Goal: Check status: Check status

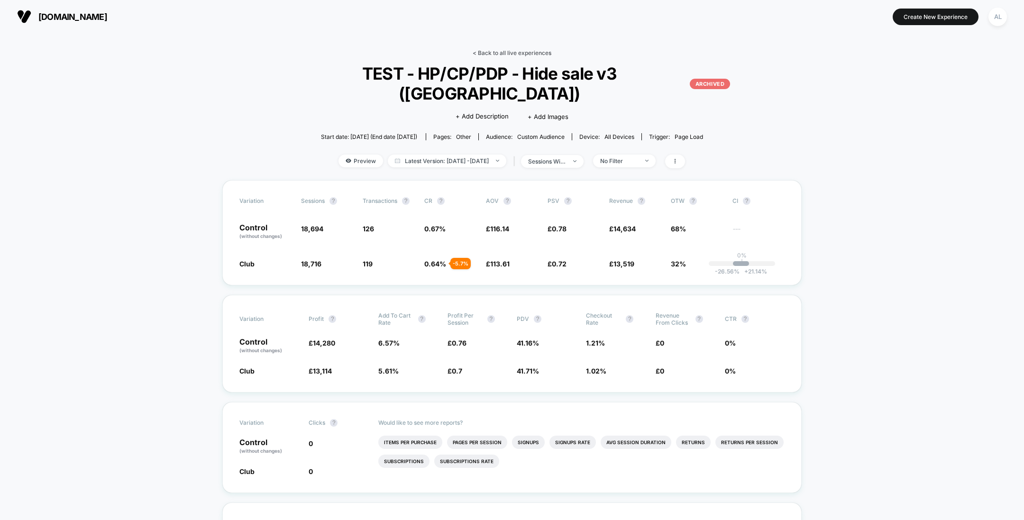
click at [511, 51] on link "< Back to all live experiences" at bounding box center [512, 52] width 79 height 7
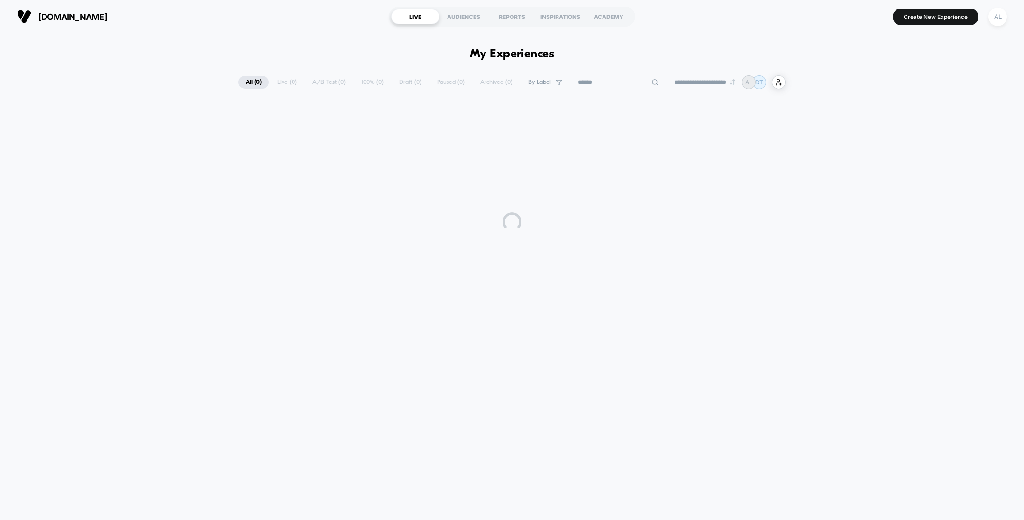
click at [604, 80] on input at bounding box center [618, 82] width 95 height 11
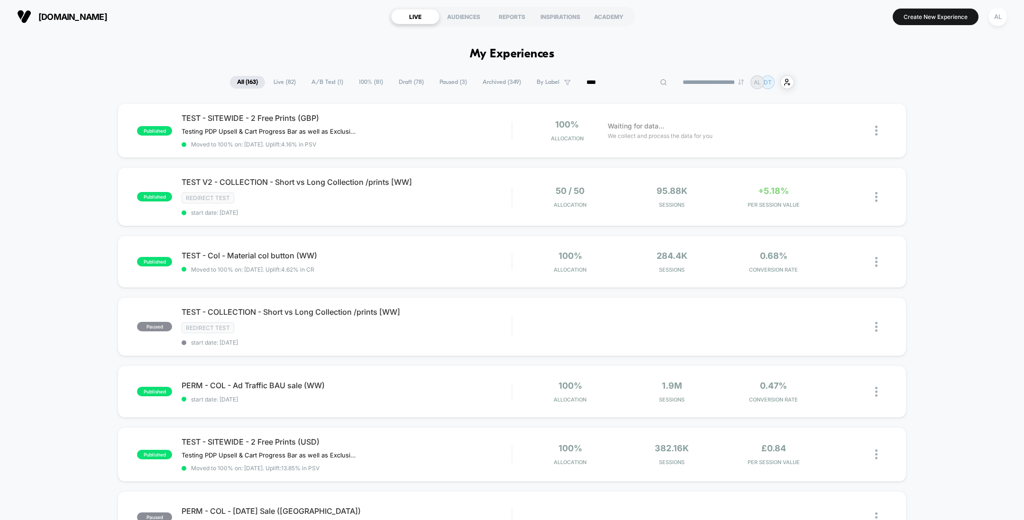
type input "****"
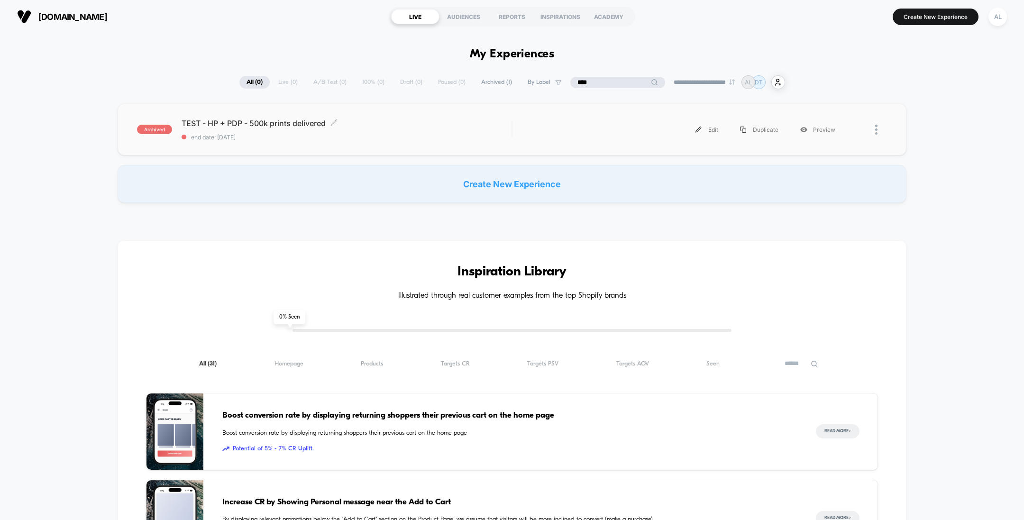
click at [414, 137] on span "end date: [DATE]" at bounding box center [347, 137] width 330 height 7
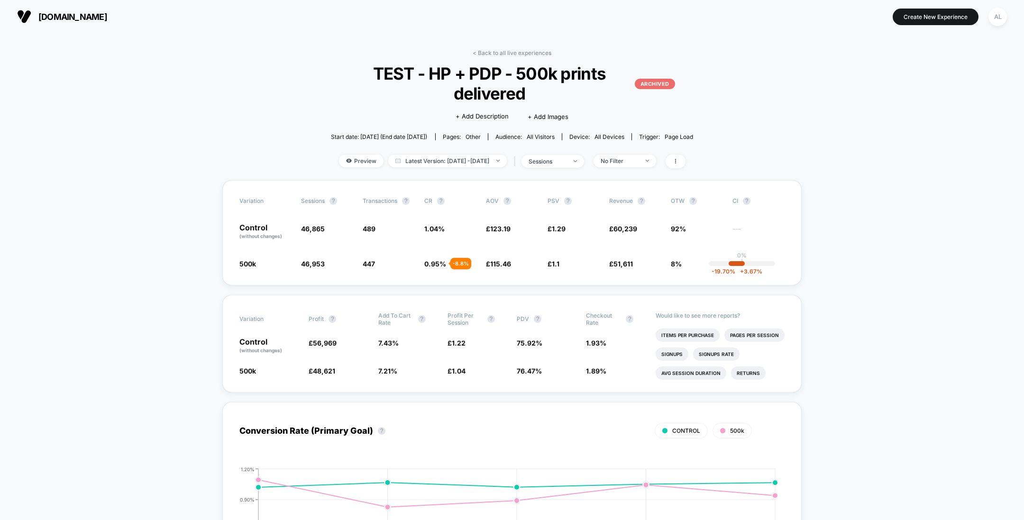
click at [356, 161] on span "Preview" at bounding box center [361, 161] width 45 height 13
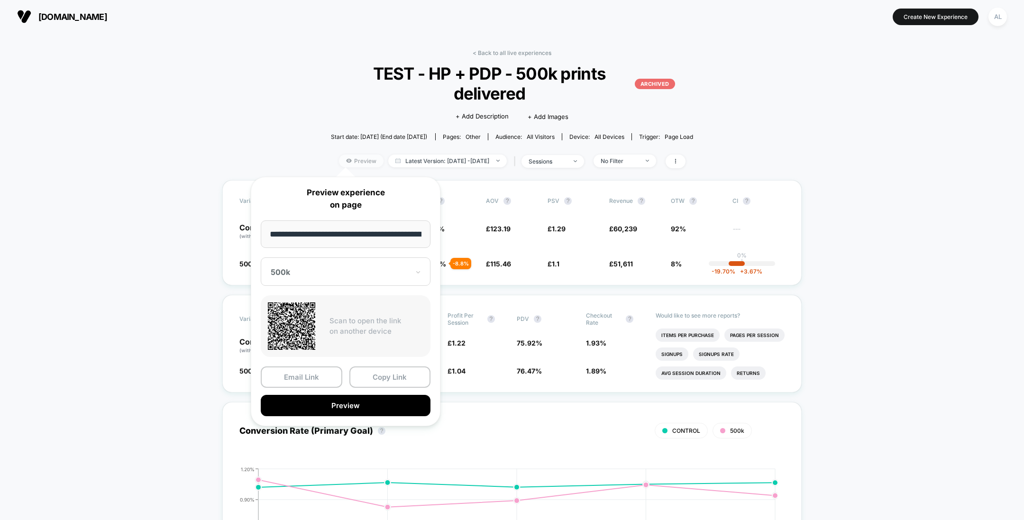
scroll to position [0, 83]
click at [325, 276] on div "500k" at bounding box center [340, 271] width 140 height 11
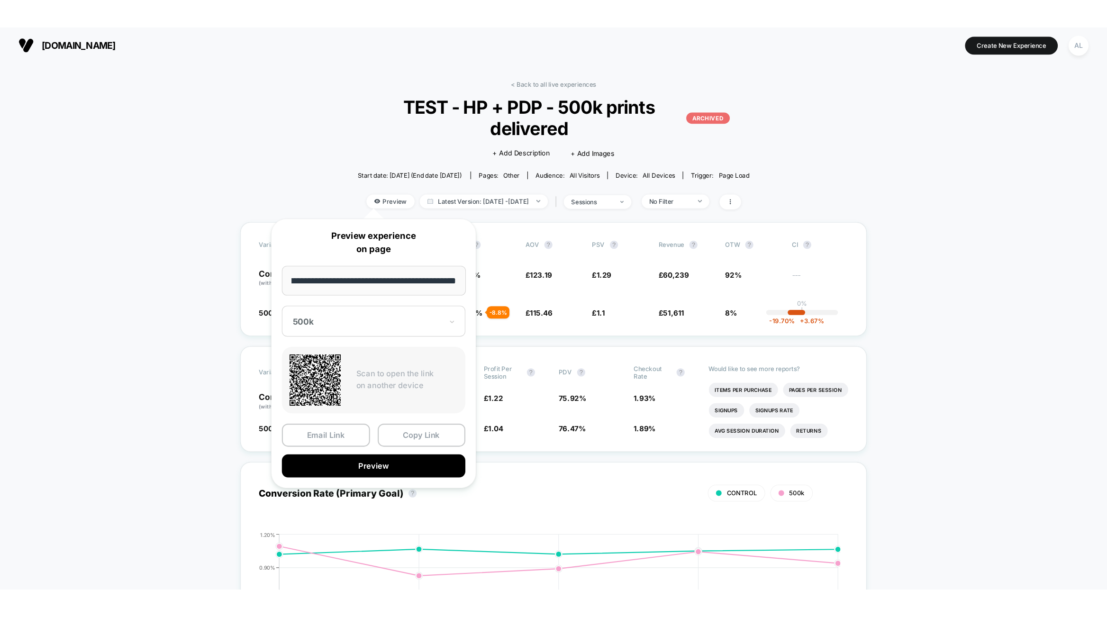
scroll to position [0, 0]
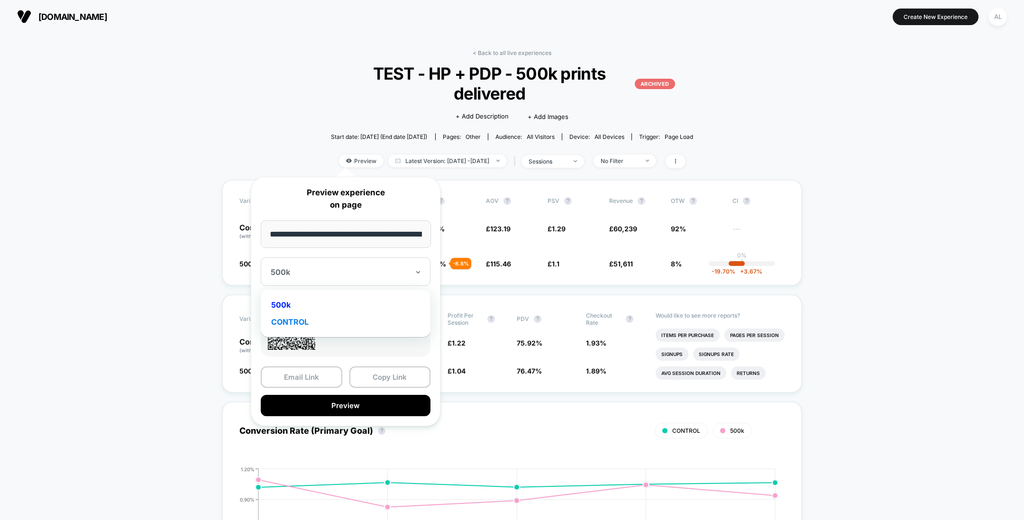
click at [317, 317] on div "CONTROL" at bounding box center [345, 321] width 160 height 17
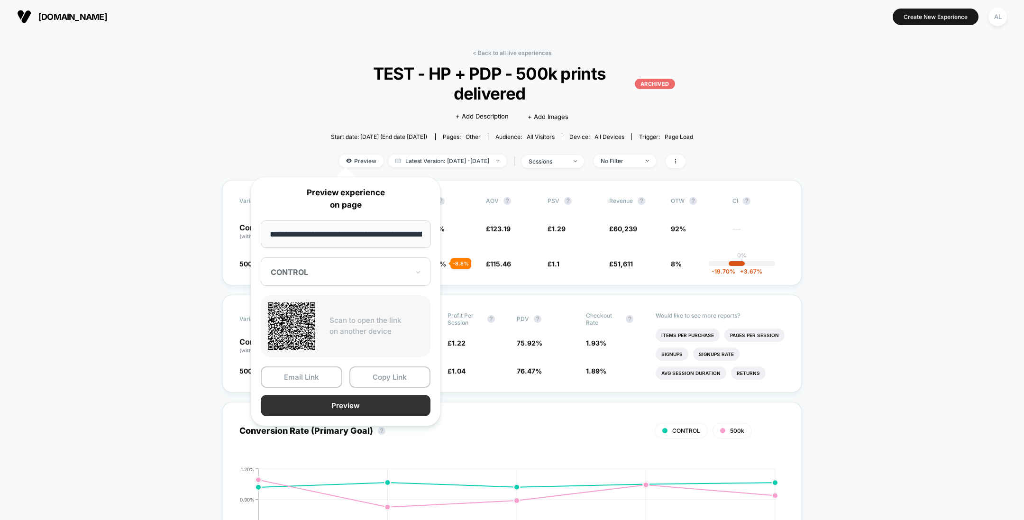
click at [303, 403] on button "Preview" at bounding box center [346, 405] width 170 height 21
